Goal: Check status: Check status

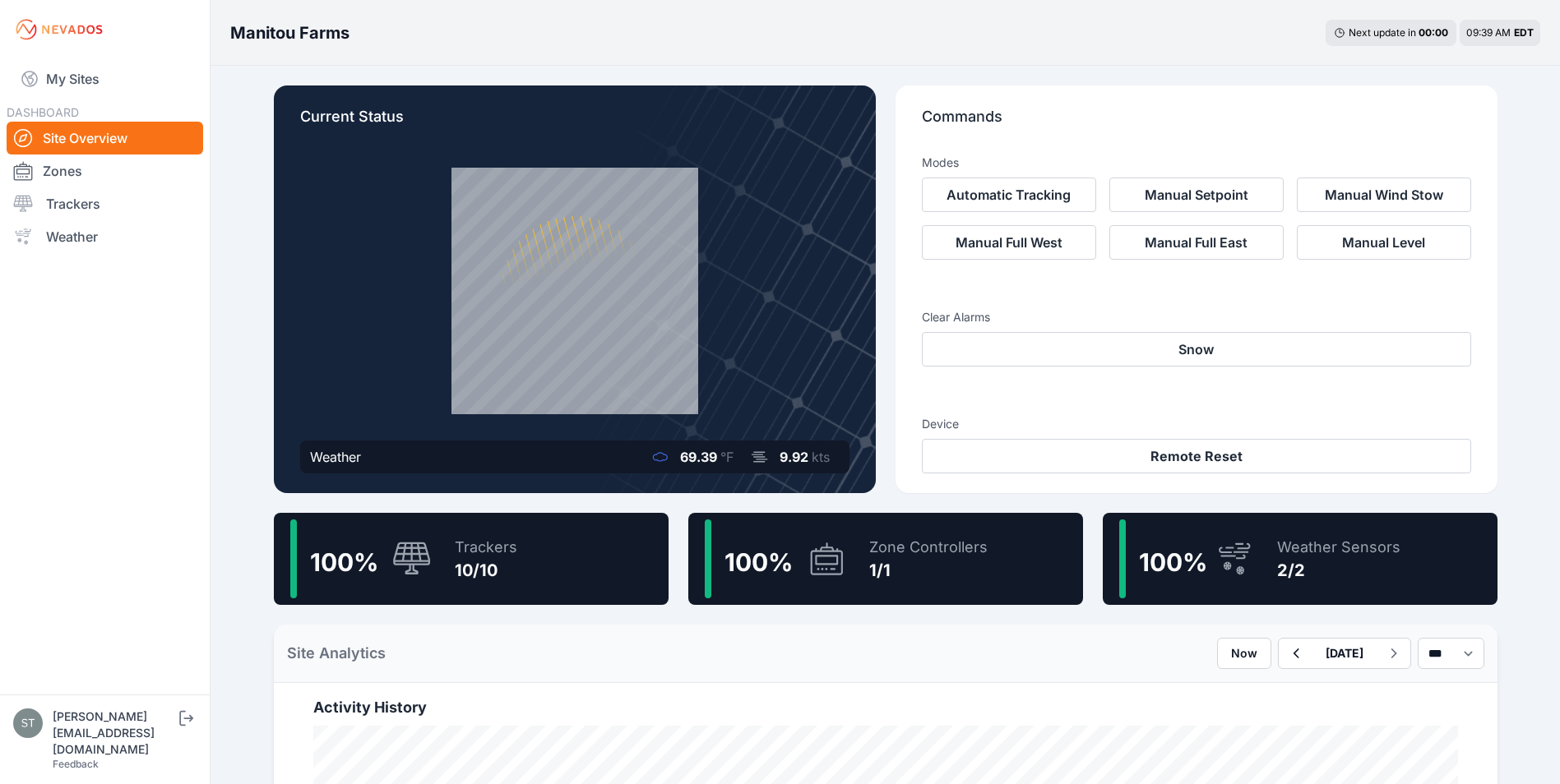
scroll to position [164, 0]
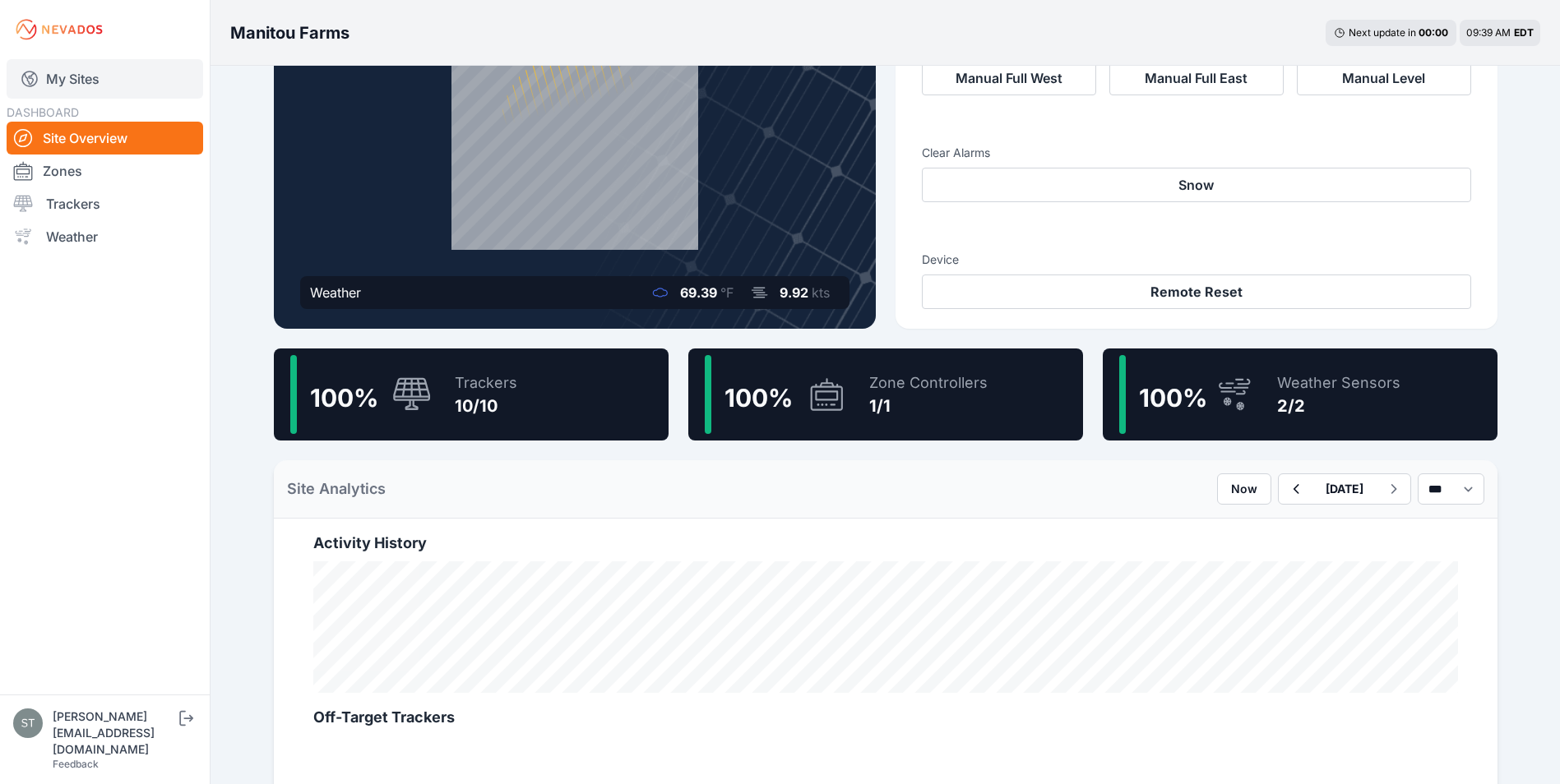
click at [67, 78] on link "My Sites" at bounding box center [104, 79] width 196 height 40
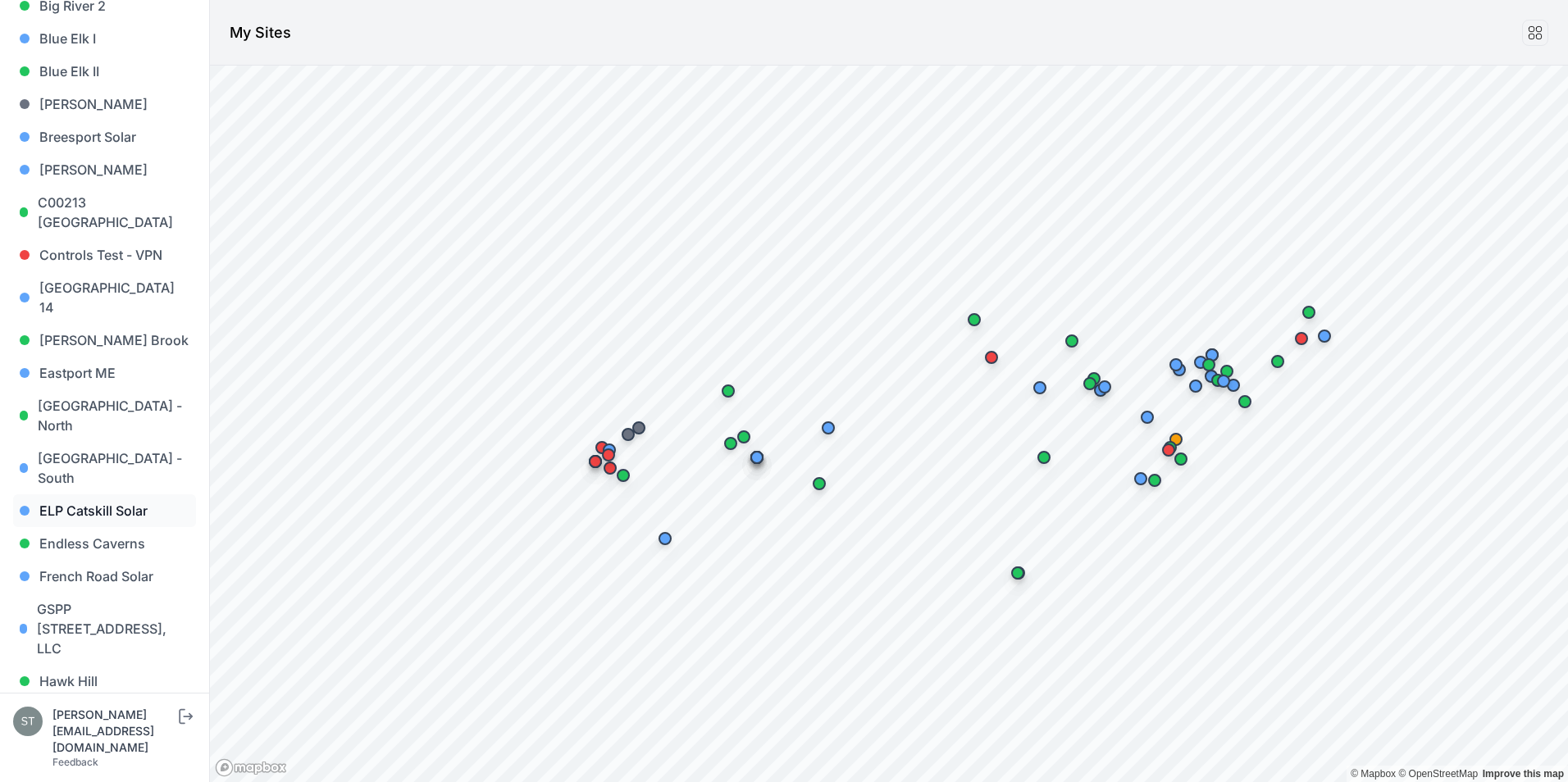
scroll to position [328, 0]
